Goal: Information Seeking & Learning: Learn about a topic

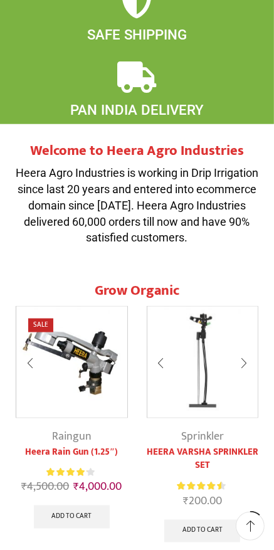
scroll to position [348, 0]
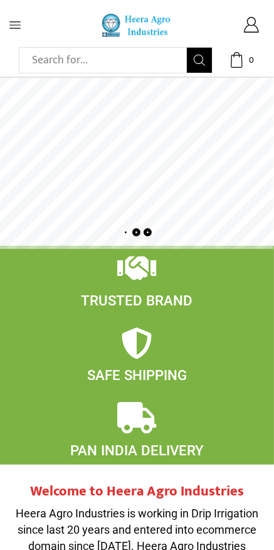
click at [20, 29] on icon at bounding box center [14, 24] width 11 height 11
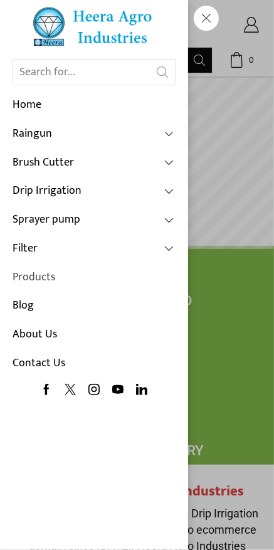
click at [24, 272] on link "Products" at bounding box center [94, 278] width 163 height 29
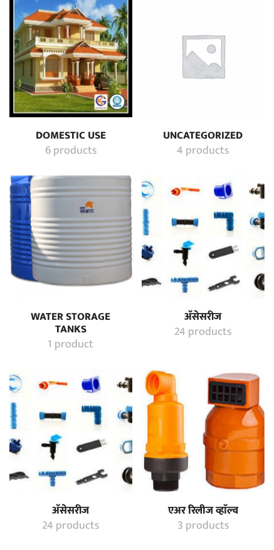
scroll to position [164, 0]
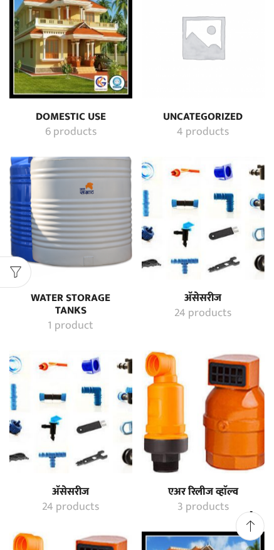
click at [167, 243] on img "Visit product category अ‍ॅसेसरीज" at bounding box center [203, 218] width 123 height 123
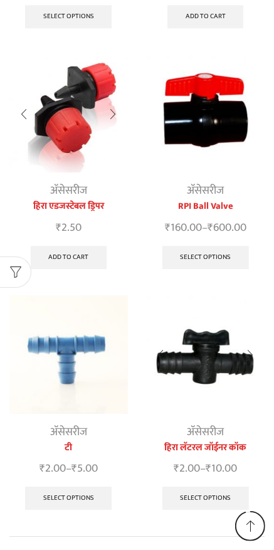
scroll to position [1129, 0]
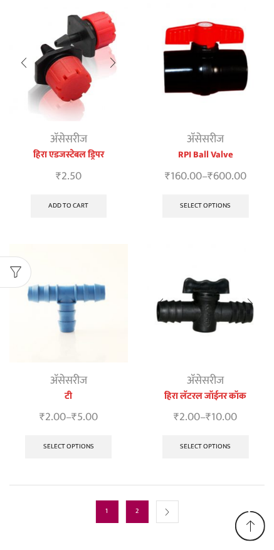
click at [139, 501] on link "2" at bounding box center [137, 512] width 23 height 23
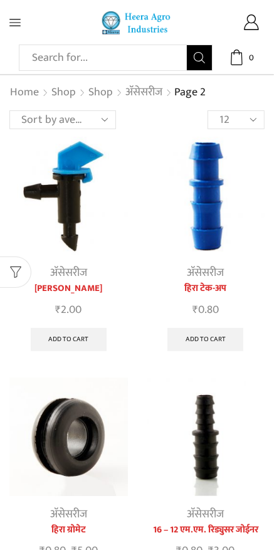
scroll to position [16, 0]
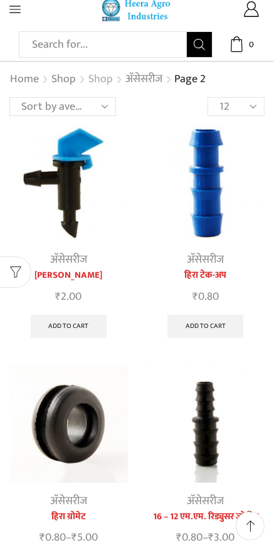
click at [93, 85] on link "Shop" at bounding box center [101, 80] width 26 height 16
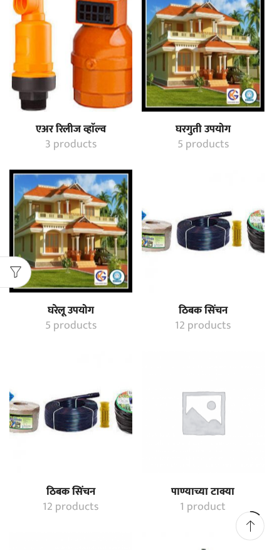
scroll to position [709, 0]
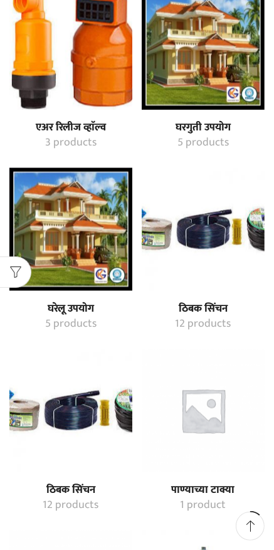
click at [181, 248] on img "Visit product category ठिबक सिंचन" at bounding box center [203, 229] width 123 height 123
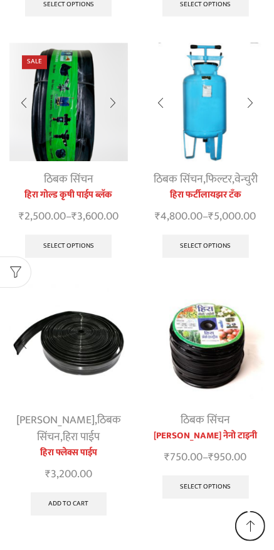
scroll to position [1150, 0]
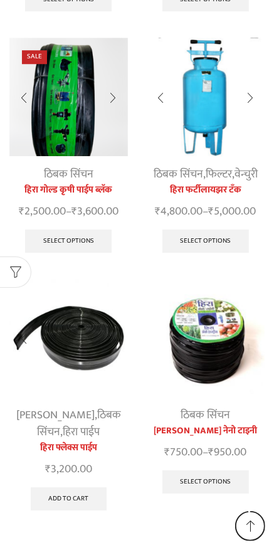
click at [193, 355] on img at bounding box center [206, 338] width 119 height 119
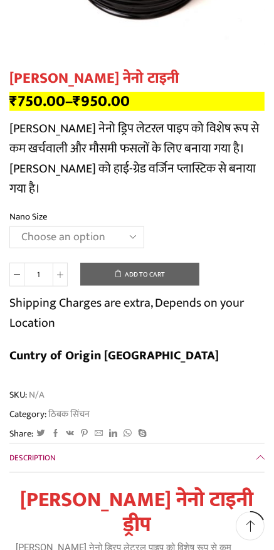
scroll to position [284, 0]
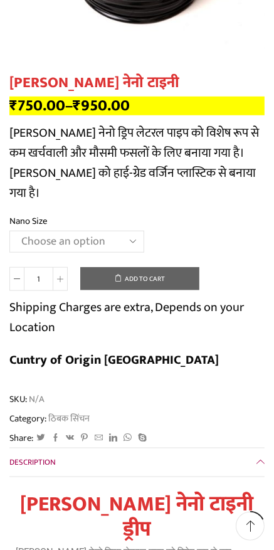
click at [34, 231] on select "Choose an option Gold 16 MM 1 feet 16 MM 1 feet Nano 12 MM 2 feet" at bounding box center [76, 241] width 135 height 21
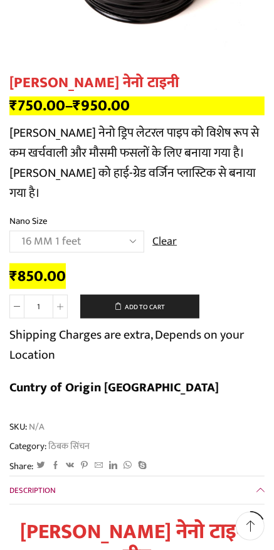
click at [31, 231] on select "Choose an option Gold 16 MM 1 feet 16 MM 1 feet Nano 12 MM 2 feet" at bounding box center [76, 241] width 135 height 21
select select "Gold 16 MM 1 feet"
click at [25, 231] on select "Choose an option Gold 16 MM 1 feet 16 MM 1 feet Nano 12 MM 2 feet" at bounding box center [76, 241] width 135 height 21
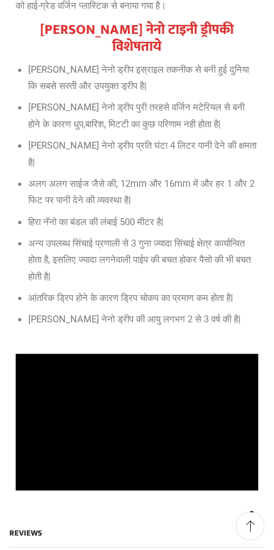
scroll to position [0, 0]
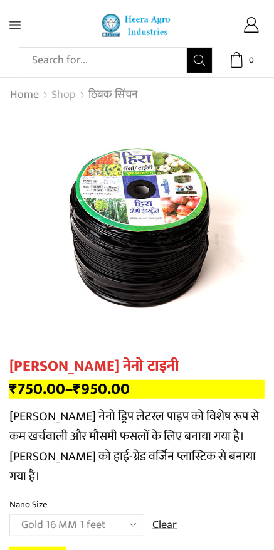
click at [63, 92] on link "Shop" at bounding box center [64, 95] width 26 height 16
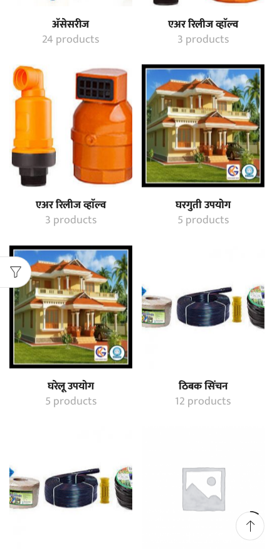
scroll to position [633, 0]
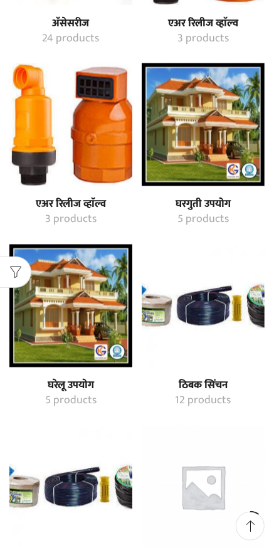
click at [184, 125] on img "Visit product category घरगुती उपयोग" at bounding box center [203, 124] width 123 height 123
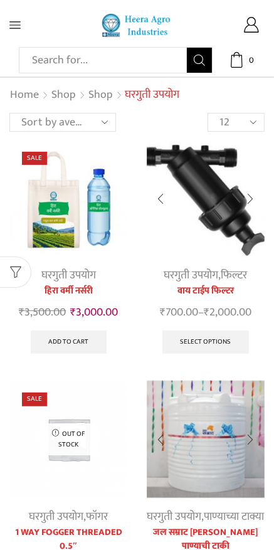
click at [48, 236] on img at bounding box center [68, 198] width 119 height 119
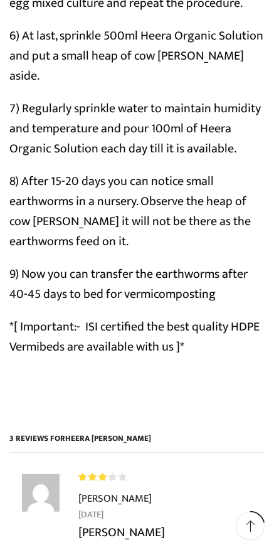
scroll to position [1434, 0]
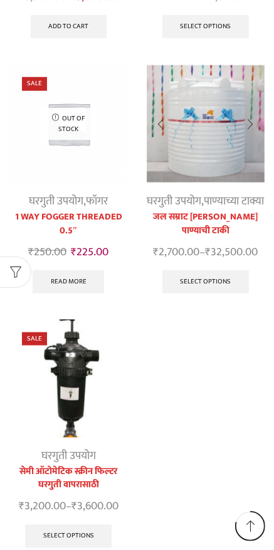
scroll to position [372, 0]
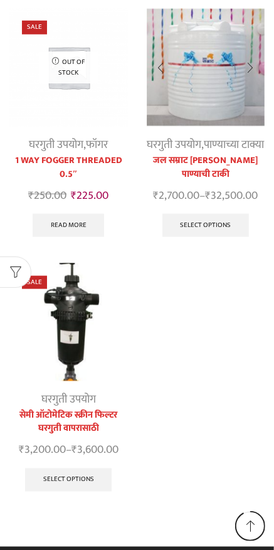
click at [29, 115] on img at bounding box center [68, 67] width 119 height 119
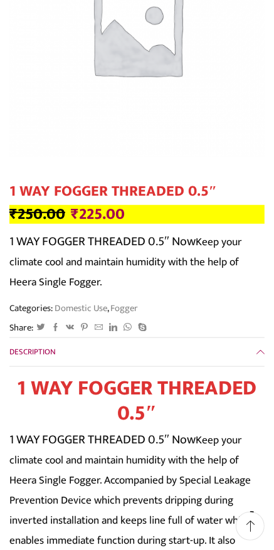
scroll to position [211, 0]
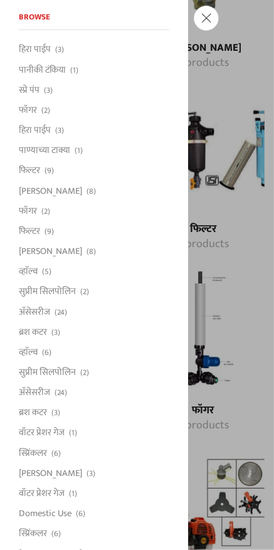
scroll to position [1333, 0]
click at [219, 31] on span at bounding box center [206, 18] width 25 height 25
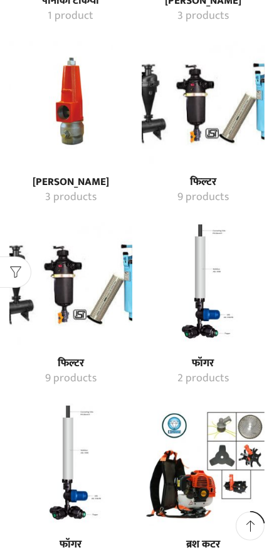
scroll to position [1382, 0]
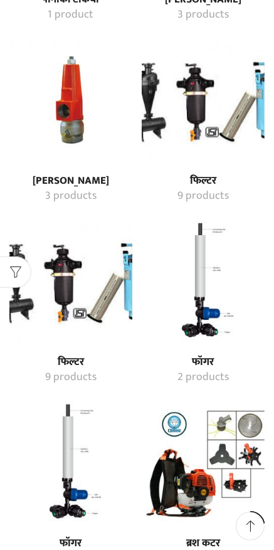
click at [184, 304] on img "Visit product category फॉगर" at bounding box center [203, 282] width 123 height 123
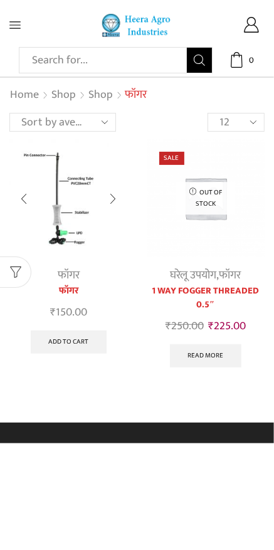
click at [179, 219] on img at bounding box center [206, 198] width 119 height 119
click at [184, 230] on img at bounding box center [206, 198] width 119 height 119
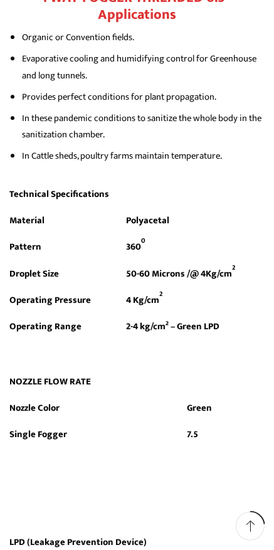
scroll to position [1173, 0]
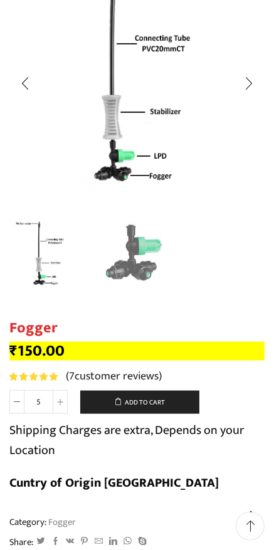
scroll to position [161, 0]
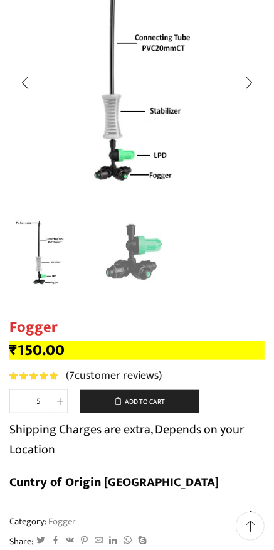
click at [38, 257] on img "1 / 2" at bounding box center [46, 252] width 81 height 81
click at [122, 276] on img "2 / 2" at bounding box center [133, 252] width 81 height 81
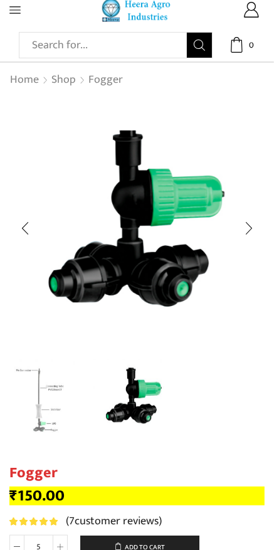
scroll to position [0, 0]
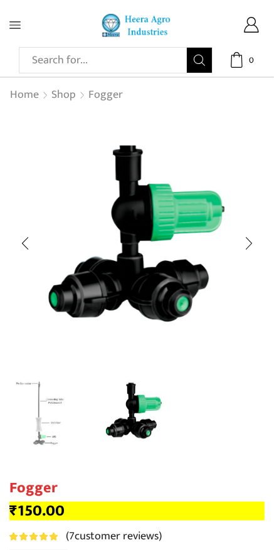
click at [38, 396] on img "1 / 2" at bounding box center [46, 413] width 81 height 81
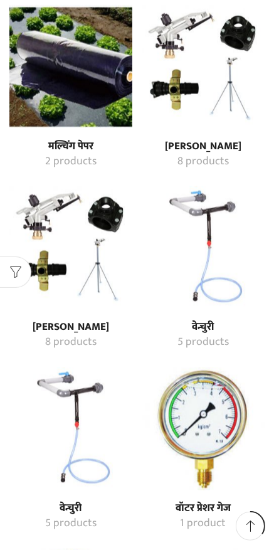
scroll to position [2152, 0]
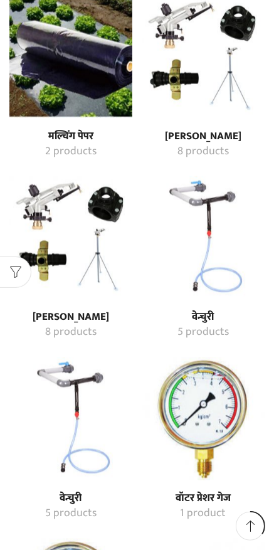
click at [178, 68] on img "Visit product category रेन गन" at bounding box center [203, 56] width 123 height 123
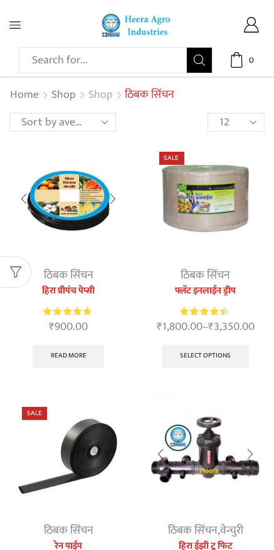
click at [100, 97] on link "Shop" at bounding box center [101, 95] width 26 height 16
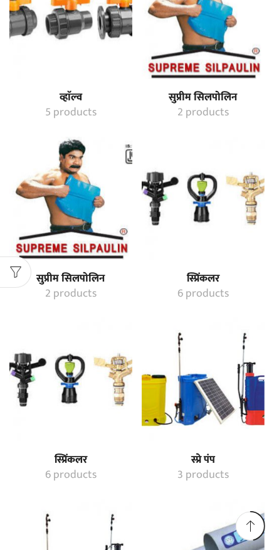
scroll to position [2917, 0]
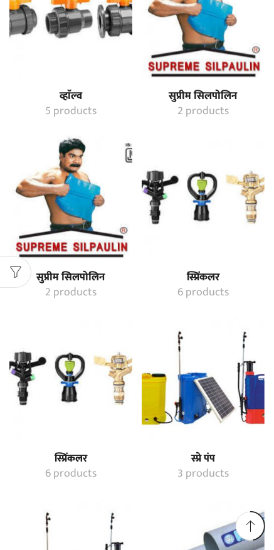
click at [177, 170] on img "Visit product category स्प्रिंकलर" at bounding box center [203, 197] width 123 height 123
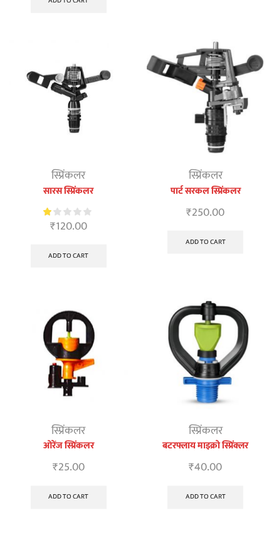
scroll to position [355, 0]
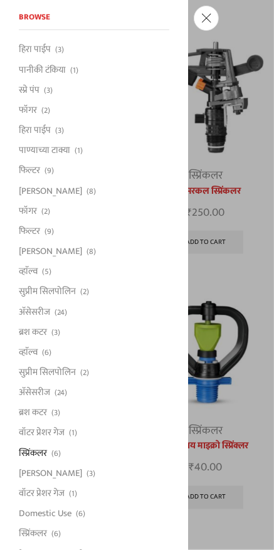
click at [205, 22] on span at bounding box center [206, 18] width 25 height 25
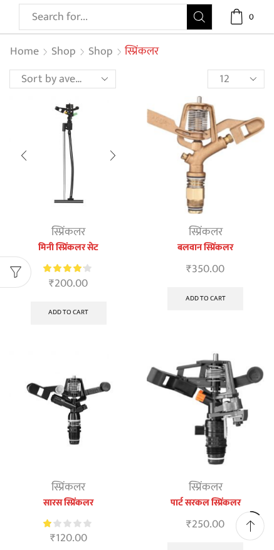
scroll to position [0, 0]
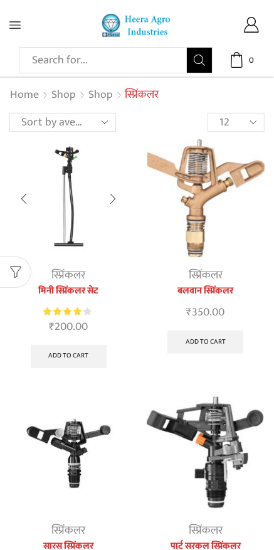
click at [55, 203] on img at bounding box center [68, 198] width 119 height 119
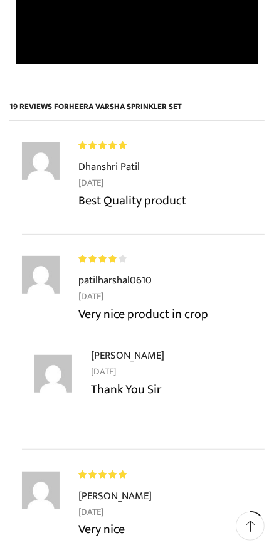
scroll to position [1585, 0]
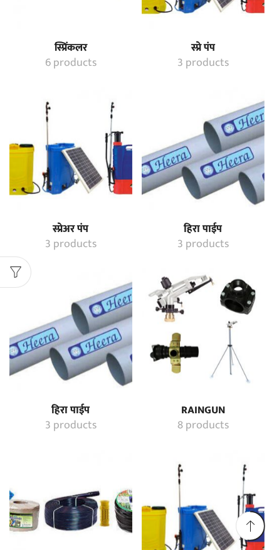
scroll to position [3329, 0]
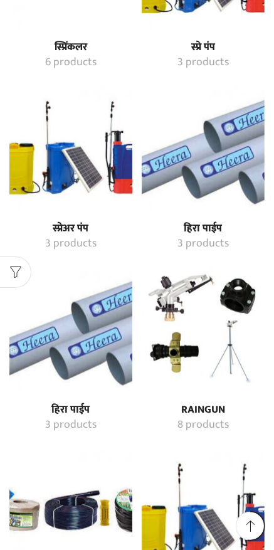
click at [176, 180] on img "Visit product category हिरा पाईप" at bounding box center [203, 148] width 123 height 123
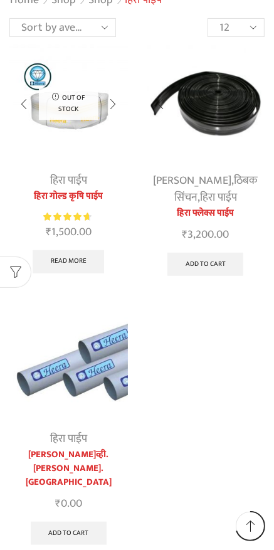
scroll to position [95, 0]
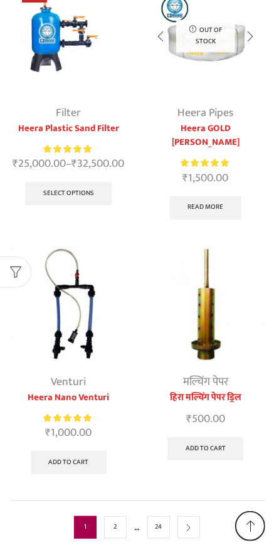
scroll to position [6289, 0]
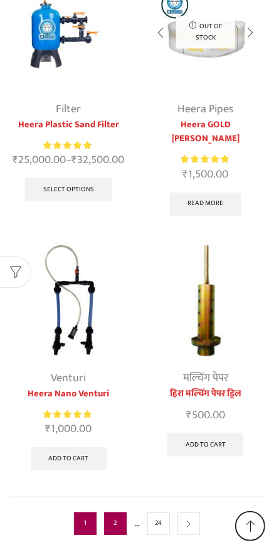
click at [117, 513] on link "2" at bounding box center [115, 524] width 23 height 23
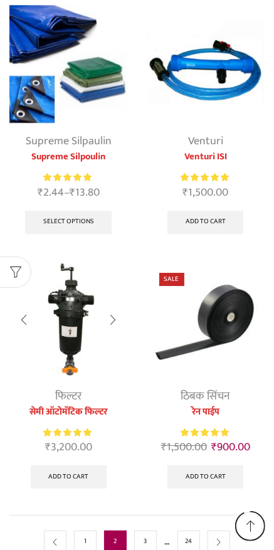
scroll to position [1275, 0]
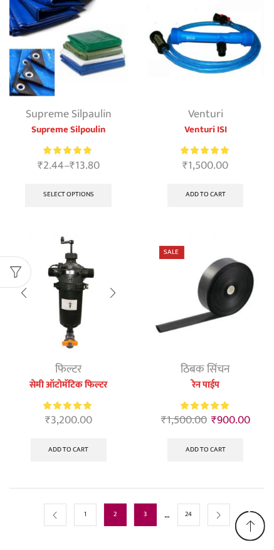
click at [146, 504] on link "3" at bounding box center [145, 515] width 23 height 23
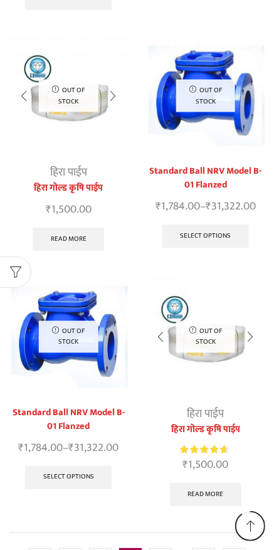
scroll to position [1234, 0]
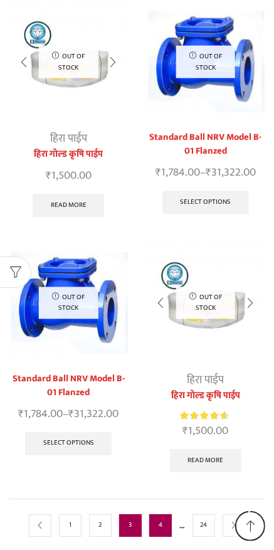
click at [162, 515] on link "4" at bounding box center [160, 526] width 23 height 23
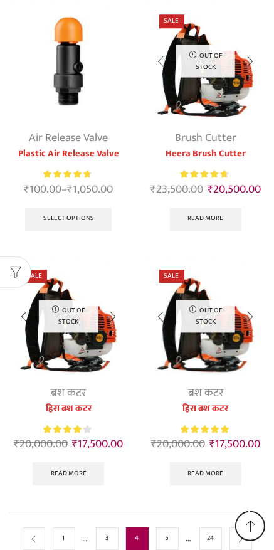
scroll to position [1199, 0]
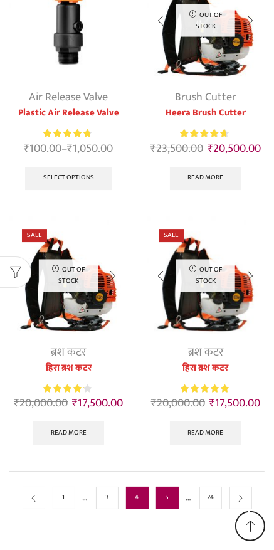
click at [168, 499] on link "5" at bounding box center [167, 498] width 23 height 23
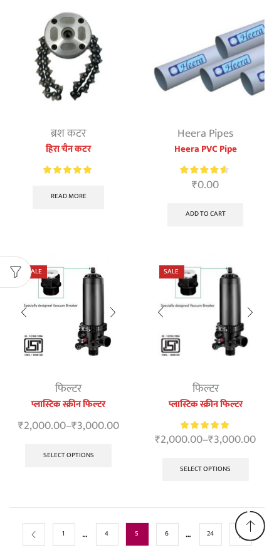
scroll to position [1185, 0]
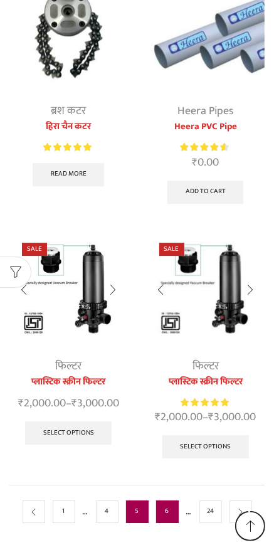
click at [166, 501] on link "6" at bounding box center [167, 512] width 23 height 23
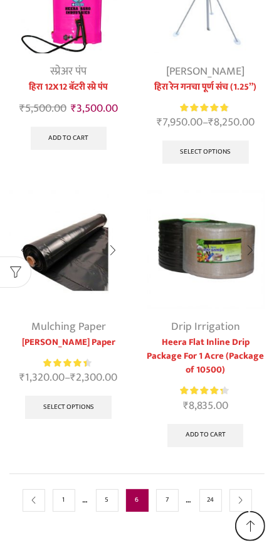
scroll to position [1256, 0]
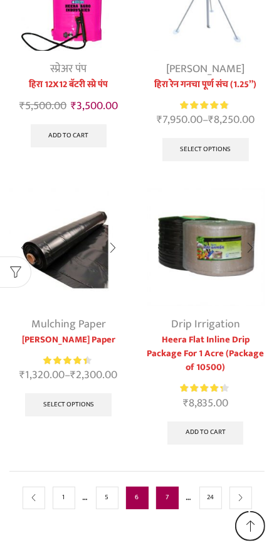
click at [176, 495] on link "7" at bounding box center [167, 498] width 23 height 23
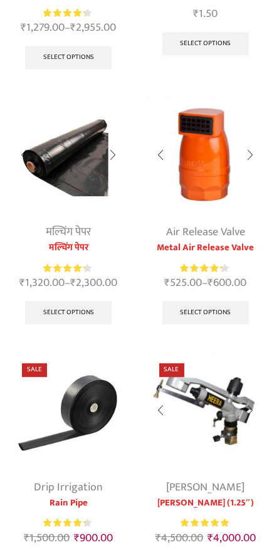
scroll to position [807, 0]
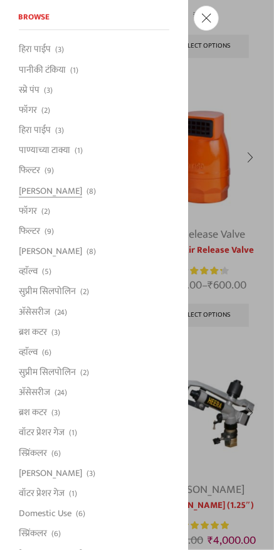
click at [87, 192] on span "(8)" at bounding box center [91, 192] width 9 height 12
click at [219, 31] on span at bounding box center [206, 18] width 25 height 25
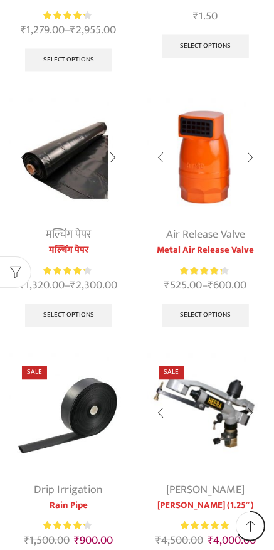
click at [72, 189] on img at bounding box center [68, 157] width 119 height 119
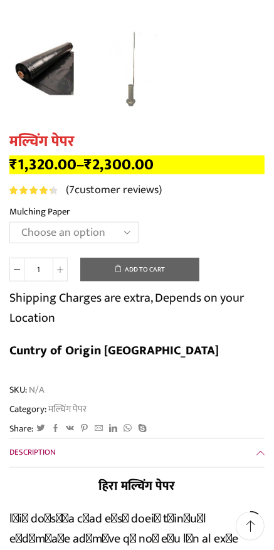
scroll to position [347, 0]
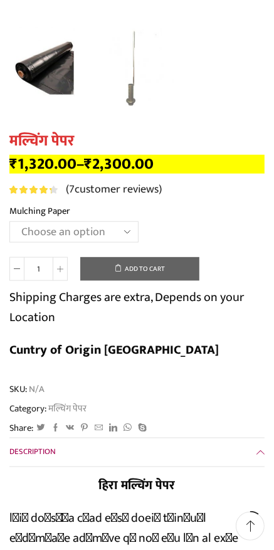
click at [41, 239] on select "Choose an option 1000 X 20 X 400 1000 X 25 X 400 1000 X 30 X 400 1200 X 20 X 40…" at bounding box center [73, 232] width 129 height 21
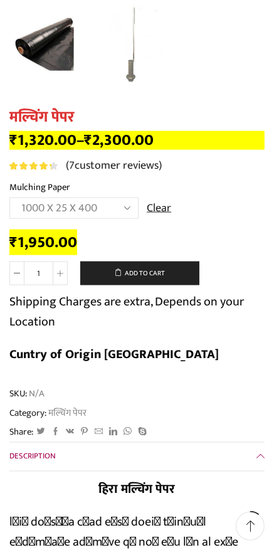
scroll to position [371, 0]
click at [34, 213] on select "Choose an option 1000 X 20 X 400 1000 X 25 X 400 1000 X 30 X 400 1200 X 20 X 40…" at bounding box center [73, 208] width 129 height 21
click at [28, 209] on select "Choose an option 1000 X 20 X 400 1000 X 25 X 400 1000 X 30 X 400 1200 X 20 X 40…" at bounding box center [73, 208] width 129 height 21
click at [33, 205] on select "Choose an option 1000 X 20 X 400 1000 X 25 X 400 1000 X 30 X 400 1200 X 20 X 40…" at bounding box center [73, 208] width 129 height 21
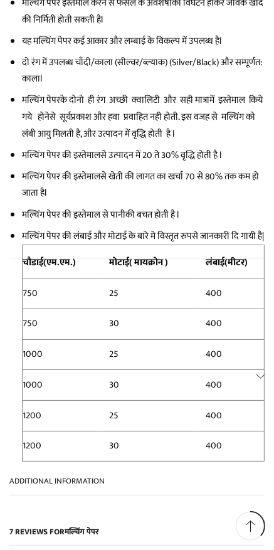
scroll to position [1335, 0]
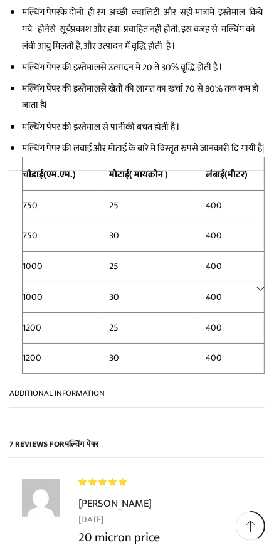
click at [19, 171] on link "Additional information" at bounding box center [136, 289] width 255 height 237
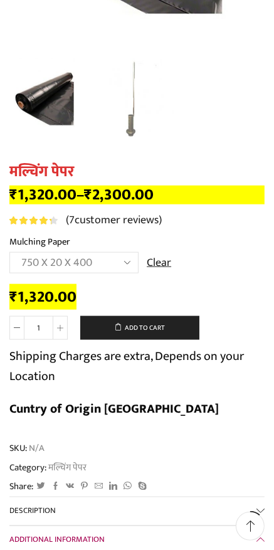
scroll to position [317, 0]
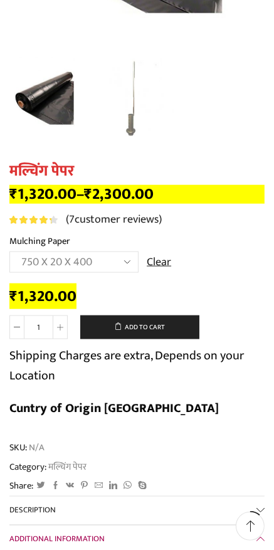
click at [39, 261] on select "Choose an option 1000 X 20 X 400 1000 X 25 X 400 1000 X 30 X 400 1200 X 20 X 40…" at bounding box center [73, 262] width 129 height 21
click at [257, 508] on link "Description" at bounding box center [136, 511] width 255 height 28
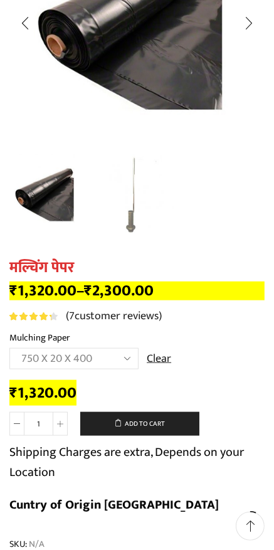
scroll to position [205, 0]
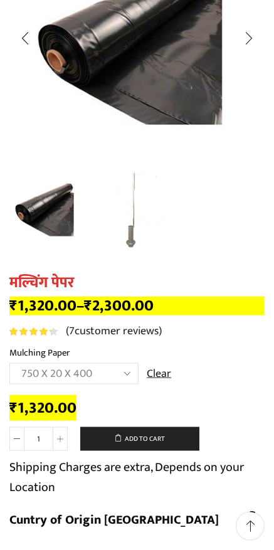
click at [45, 374] on select "Choose an option 1000 X 20 X 400 1000 X 25 X 400 1000 X 30 X 400 1200 X 20 X 40…" at bounding box center [73, 373] width 129 height 21
select select "1200-x-20-x-400-hi"
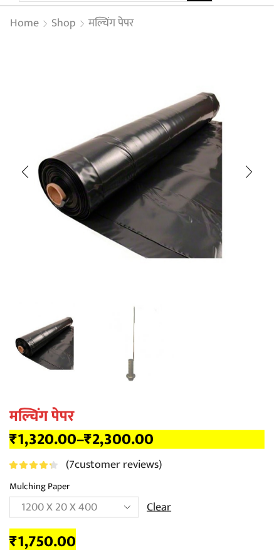
scroll to position [0, 0]
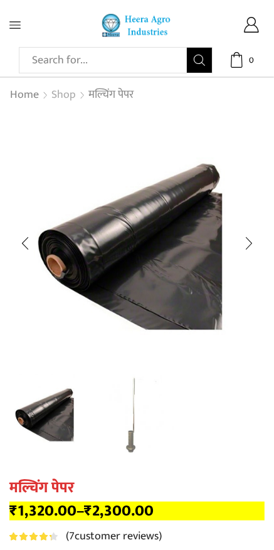
click at [68, 90] on link "Shop" at bounding box center [64, 95] width 26 height 16
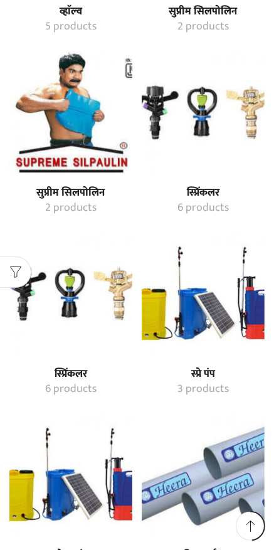
scroll to position [2985, 0]
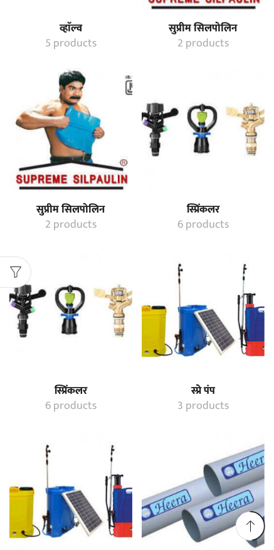
click at [46, 126] on img "Visit product category सुप्रीम सिलपोलिन" at bounding box center [70, 129] width 123 height 123
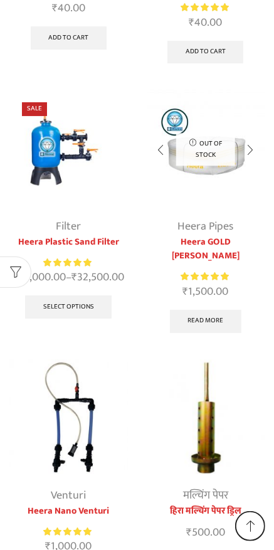
scroll to position [6289, 0]
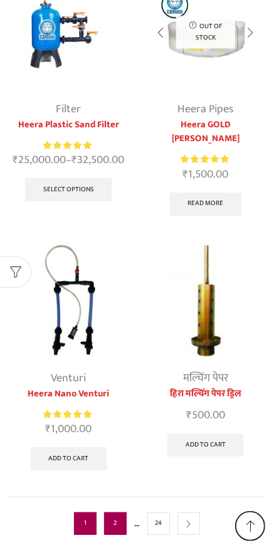
click at [115, 513] on link "2" at bounding box center [115, 524] width 23 height 23
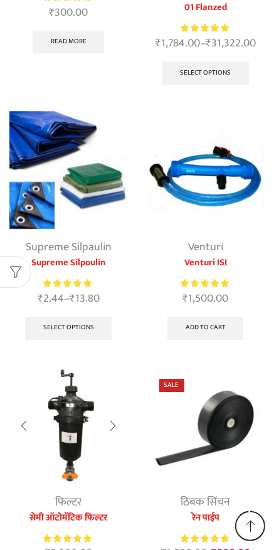
scroll to position [1275, 0]
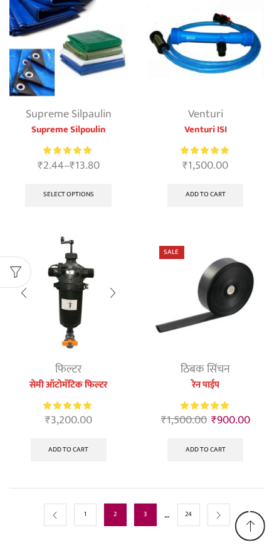
click at [147, 504] on link "3" at bounding box center [145, 515] width 23 height 23
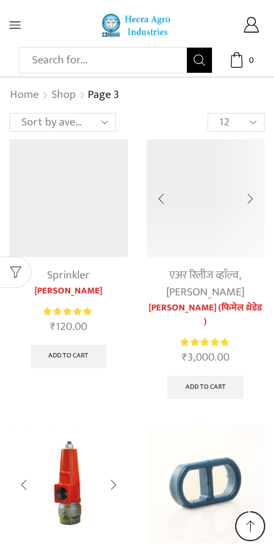
scroll to position [1234, 0]
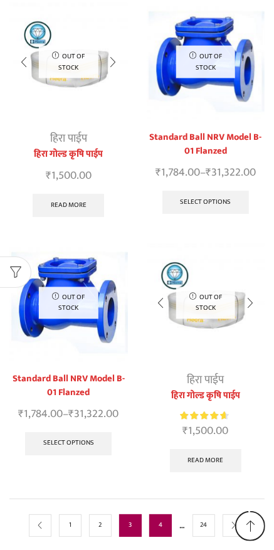
click at [159, 515] on link "4" at bounding box center [160, 526] width 23 height 23
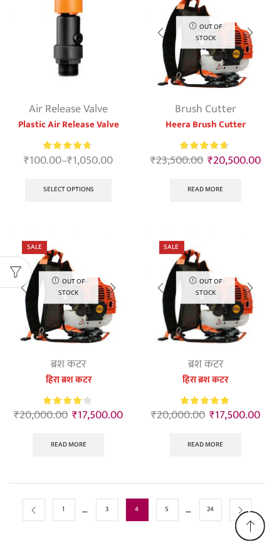
scroll to position [1199, 0]
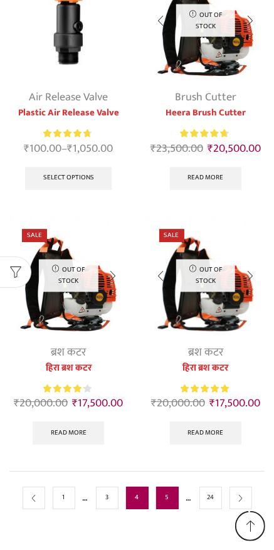
click at [167, 498] on link "5" at bounding box center [167, 498] width 23 height 23
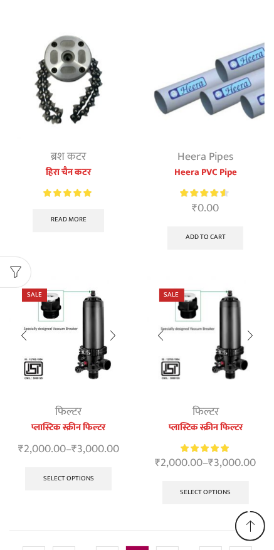
scroll to position [1185, 0]
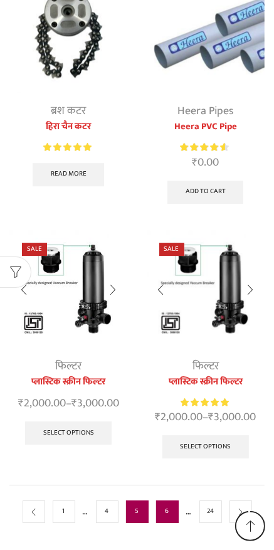
click at [167, 501] on link "6" at bounding box center [167, 512] width 23 height 23
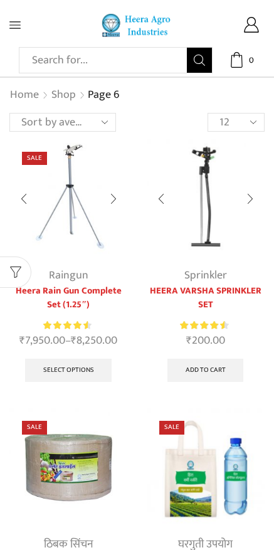
click at [234, 122] on select "12 24 36 All" at bounding box center [236, 122] width 57 height 19
select select "36"
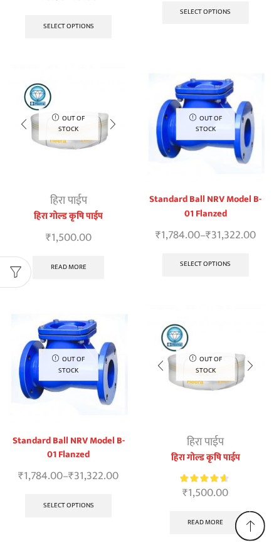
scroll to position [9457, 0]
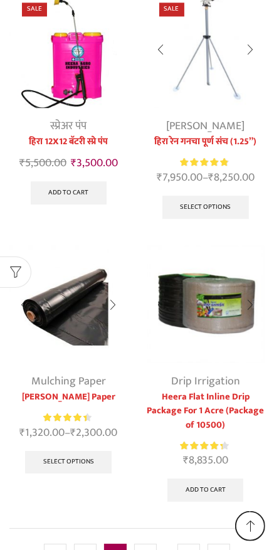
scroll to position [4299, 0]
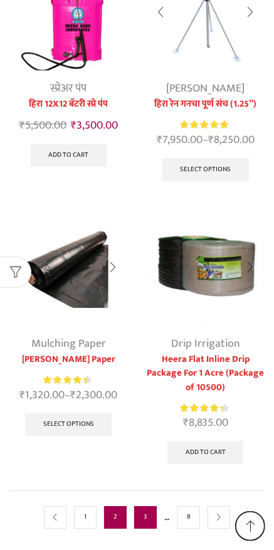
click at [146, 506] on link "3" at bounding box center [145, 517] width 23 height 23
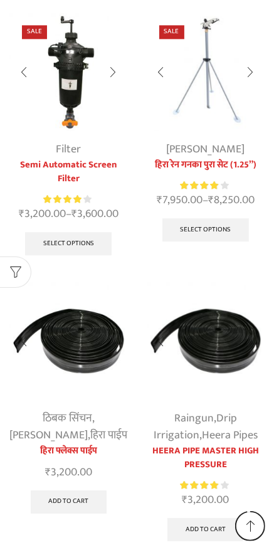
scroll to position [4288, 0]
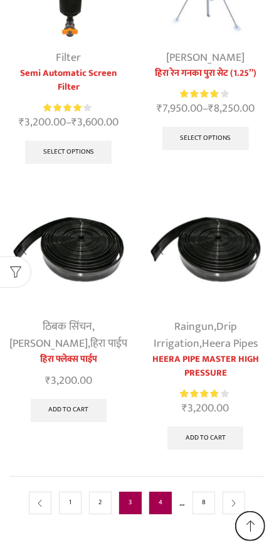
click at [161, 498] on link "4" at bounding box center [160, 503] width 23 height 23
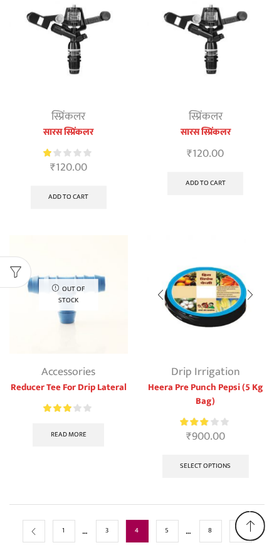
scroll to position [4358, 0]
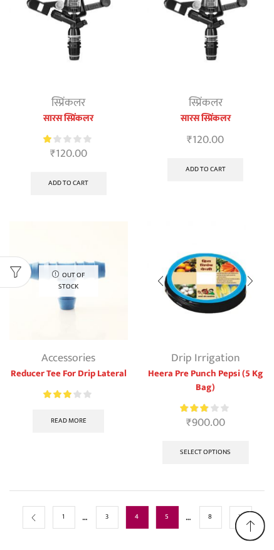
click at [167, 506] on link "5" at bounding box center [167, 517] width 23 height 23
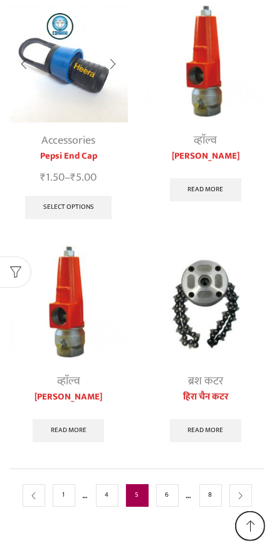
scroll to position [4177, 0]
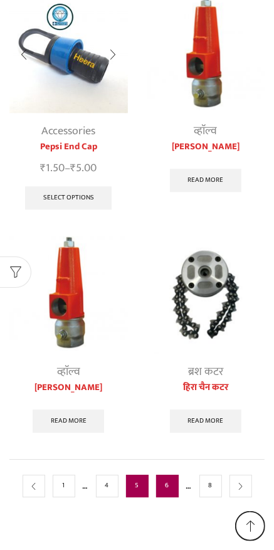
click at [167, 494] on link "6" at bounding box center [167, 486] width 23 height 23
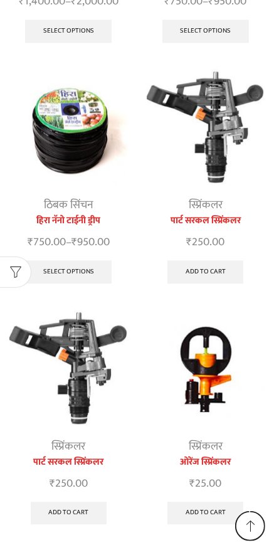
scroll to position [4110, 0]
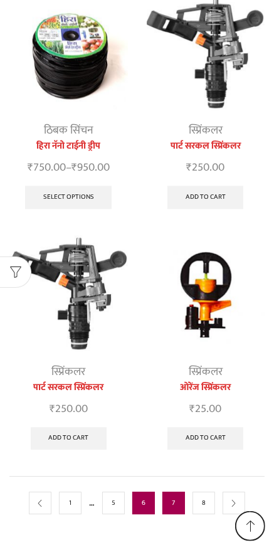
click at [172, 494] on link "7" at bounding box center [174, 503] width 23 height 23
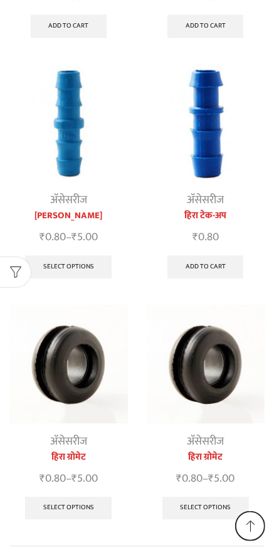
scroll to position [4017, 0]
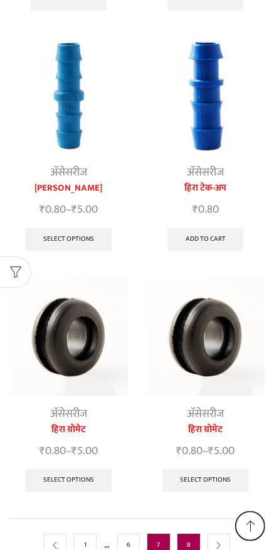
click at [190, 534] on link "8" at bounding box center [189, 545] width 23 height 23
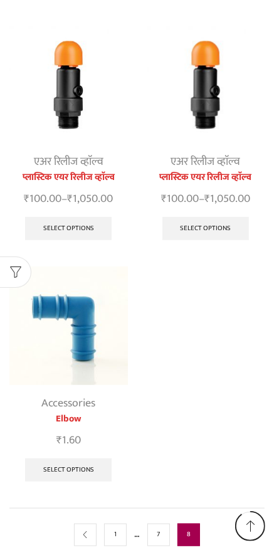
scroll to position [2883, 0]
